Goal: Information Seeking & Learning: Find specific fact

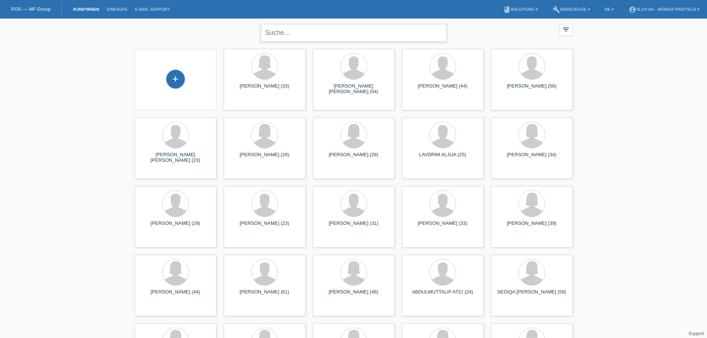
click at [266, 33] on input "text" at bounding box center [354, 32] width 186 height 17
type input "DEMIRI"
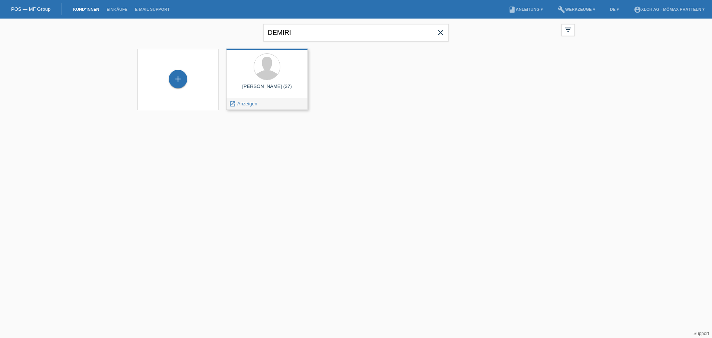
click at [267, 86] on div "Labinot Demiri (37)" at bounding box center [267, 89] width 70 height 12
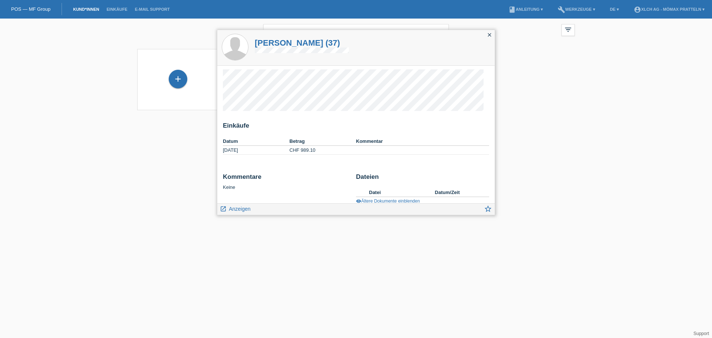
click at [304, 150] on td "CHF 989.10" at bounding box center [323, 150] width 67 height 9
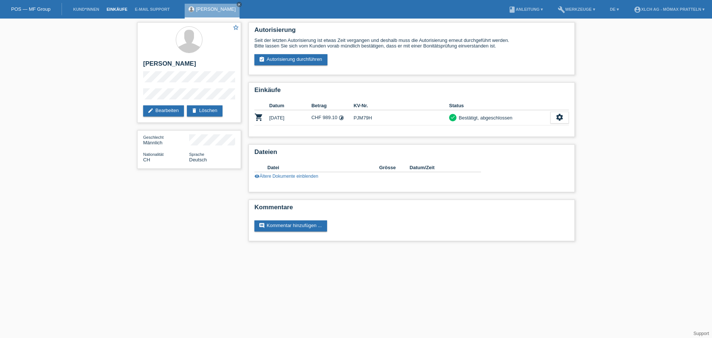
click at [116, 10] on link "Einkäufe" at bounding box center [117, 9] width 28 height 4
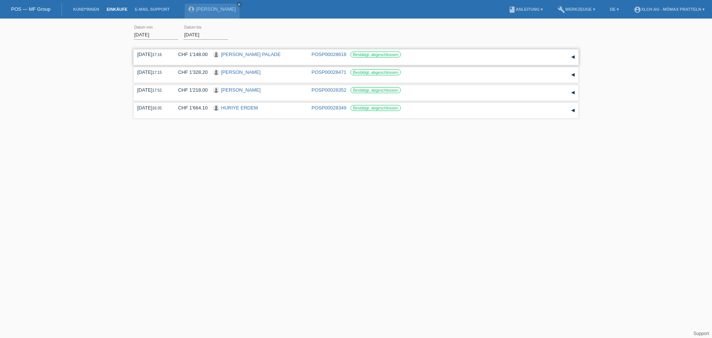
click at [230, 54] on link "ANELIA RANGELOVA PALADE" at bounding box center [251, 55] width 60 height 6
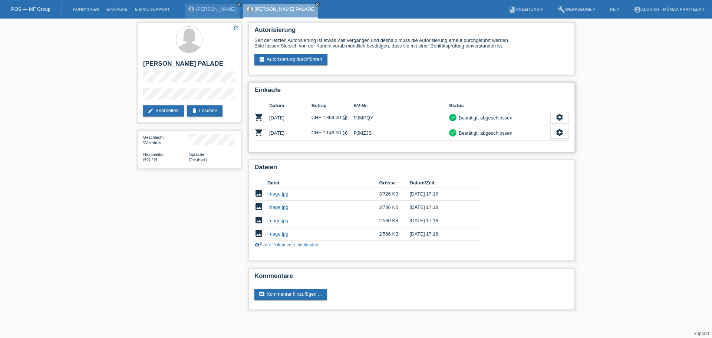
click at [363, 118] on td "PJMPQY" at bounding box center [402, 117] width 96 height 15
copy td "PJMPQY"
click at [362, 133] on td "PJMZJS" at bounding box center [402, 132] width 96 height 15
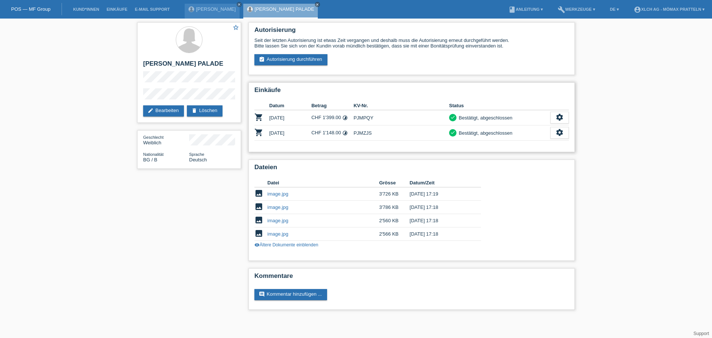
copy td "PJMZJS"
